Goal: Information Seeking & Learning: Find contact information

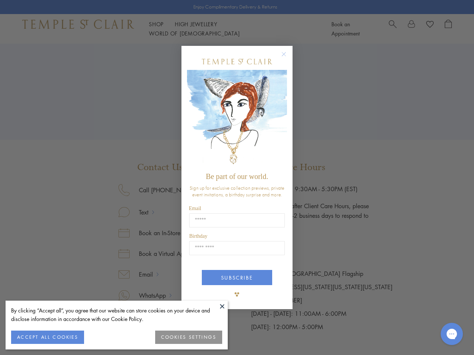
click at [237, 178] on span "Be part of our world." at bounding box center [237, 176] width 62 height 8
click at [222, 306] on button at bounding box center [222, 306] width 11 height 11
click at [47, 338] on button "ACCEPT ALL COOKIES" at bounding box center [47, 337] width 73 height 13
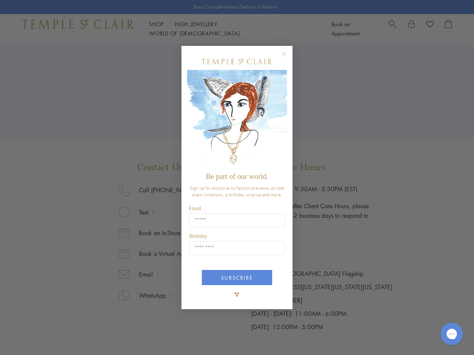
click at [189, 338] on div "Close dialog Be part of our world. Sign up for exclusive collection previews, p…" at bounding box center [237, 177] width 474 height 355
click at [287, 57] on icon "Close dialog" at bounding box center [283, 54] width 9 height 9
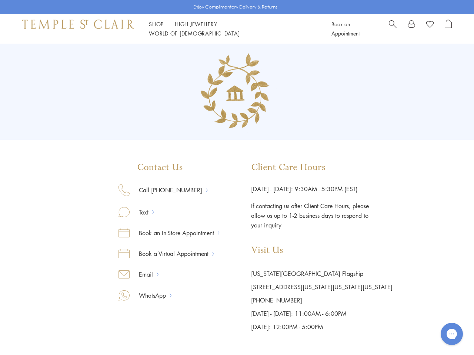
click at [237, 298] on button "SUBSCRIBE" at bounding box center [237, 305] width 70 height 15
click at [452, 334] on icon "Gorgias live chat" at bounding box center [451, 334] width 7 height 7
